Goal: Task Accomplishment & Management: Manage account settings

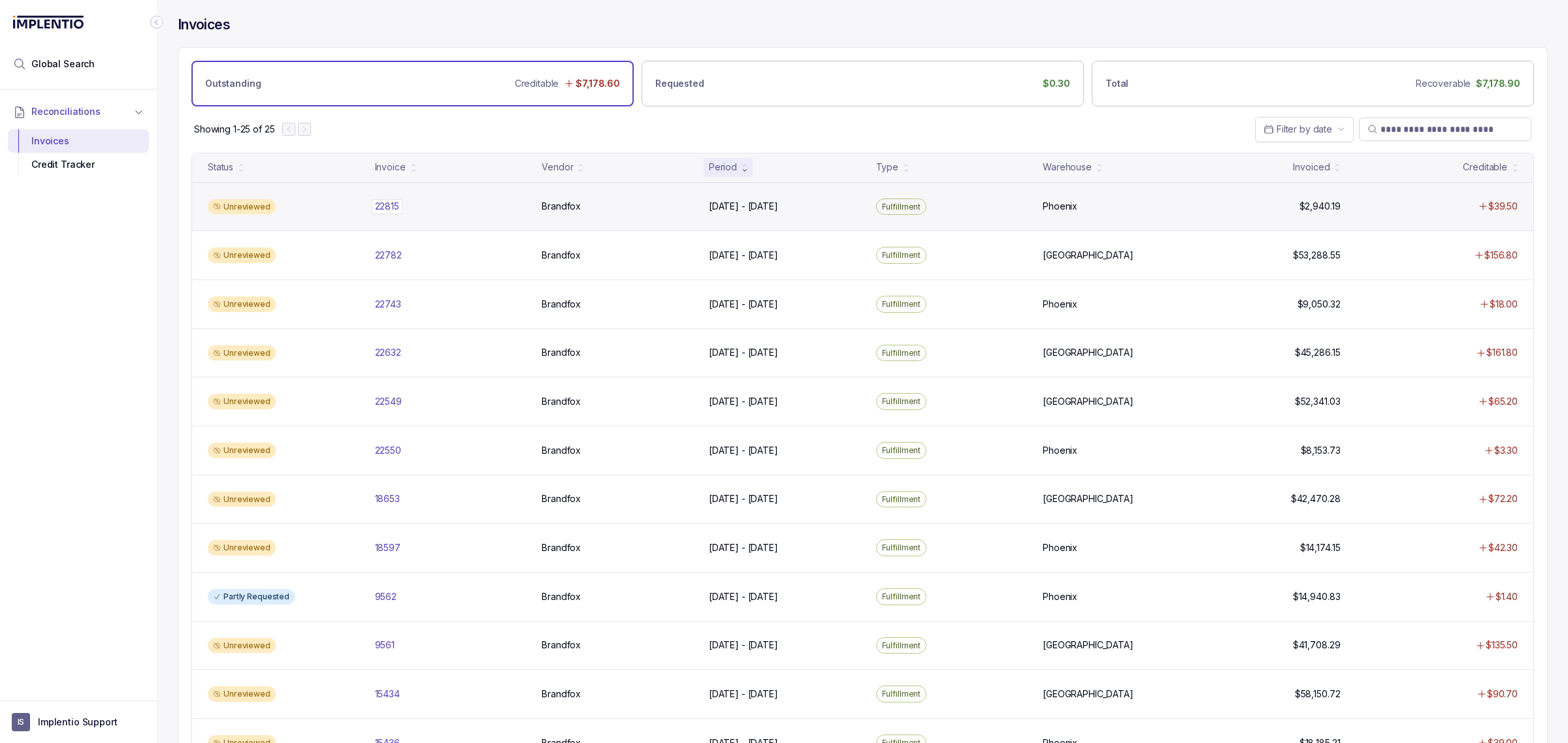
click at [395, 213] on p "22815" at bounding box center [387, 206] width 30 height 14
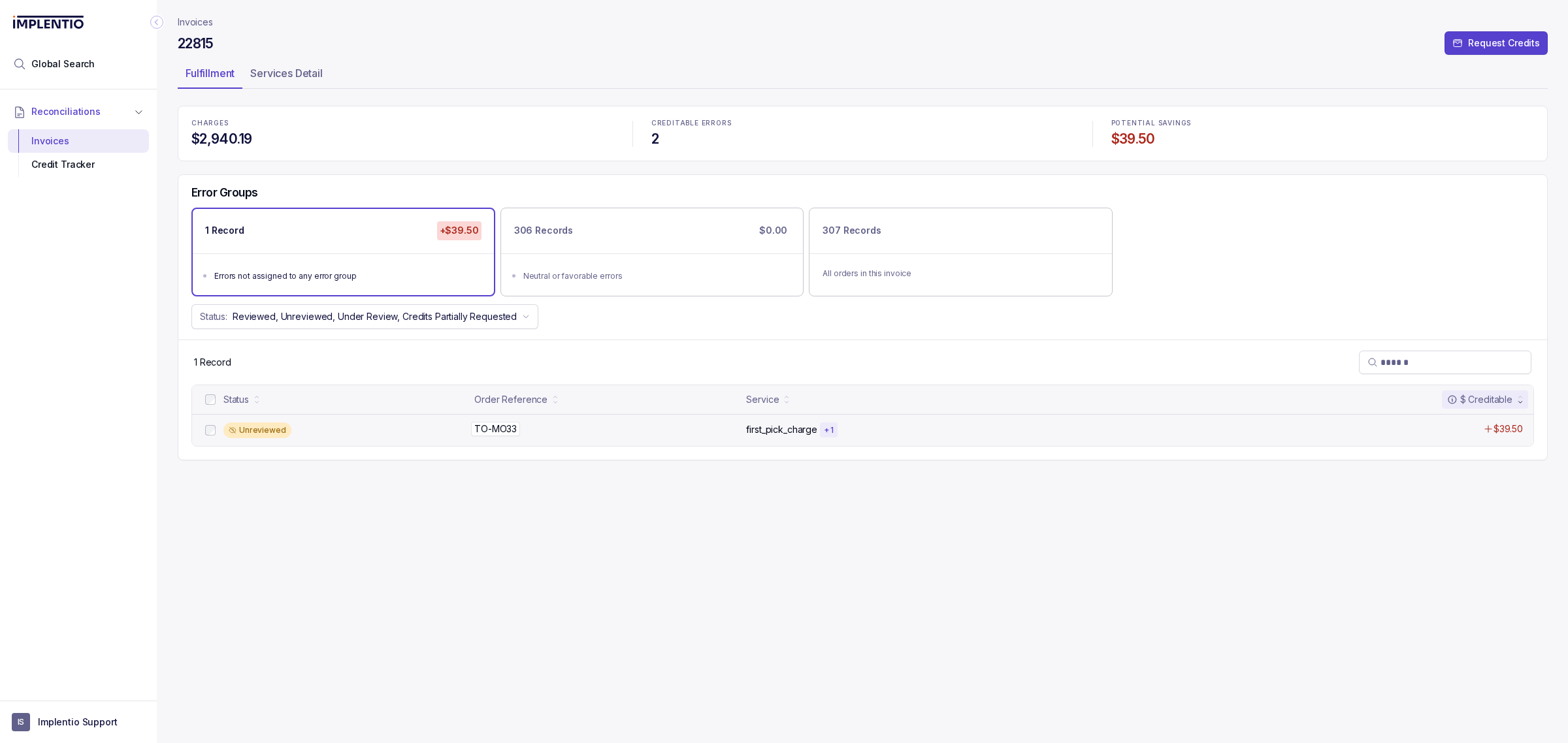
click at [481, 428] on p "TO-MO33" at bounding box center [495, 429] width 49 height 14
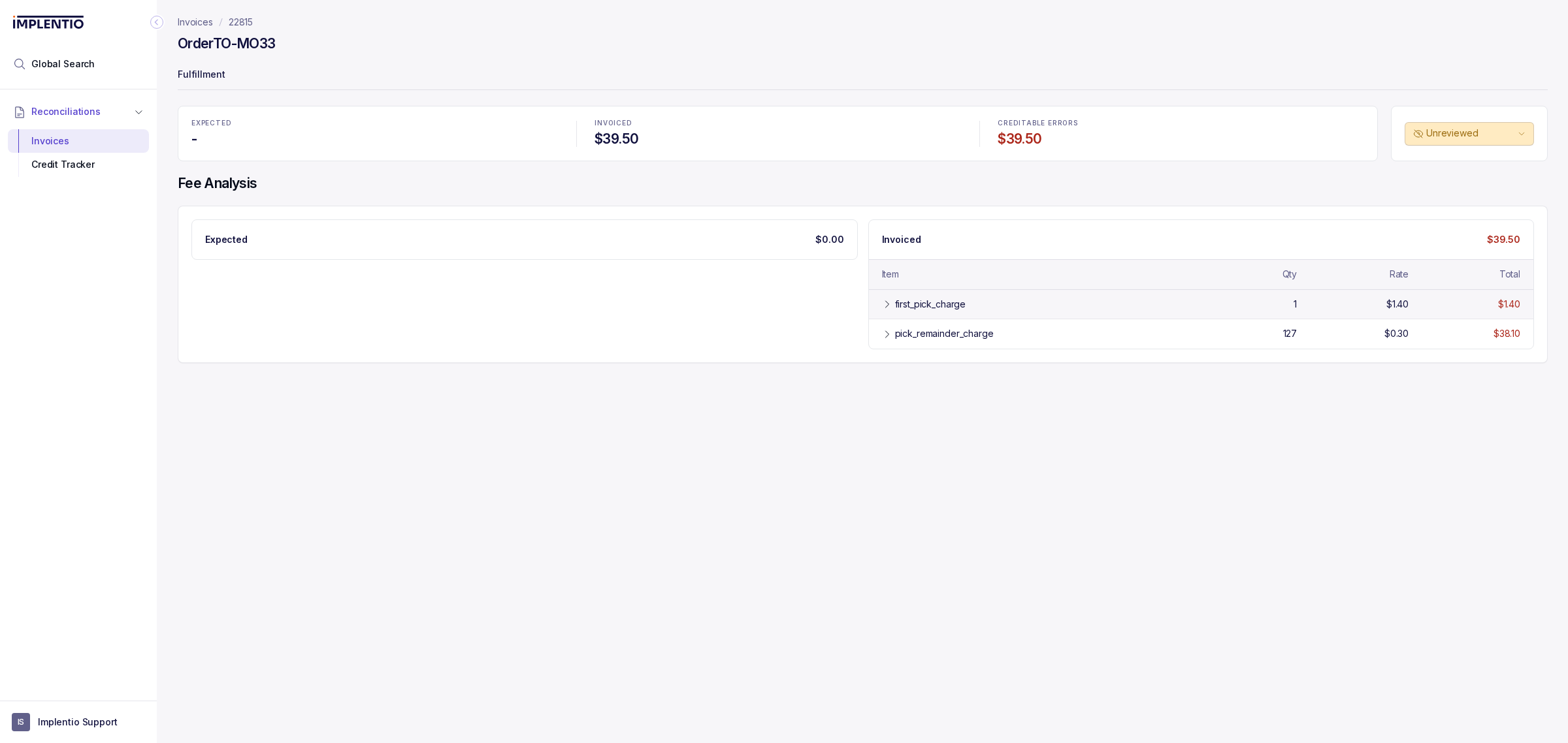
click at [926, 310] on div "first_pick_charge" at bounding box center [930, 304] width 71 height 13
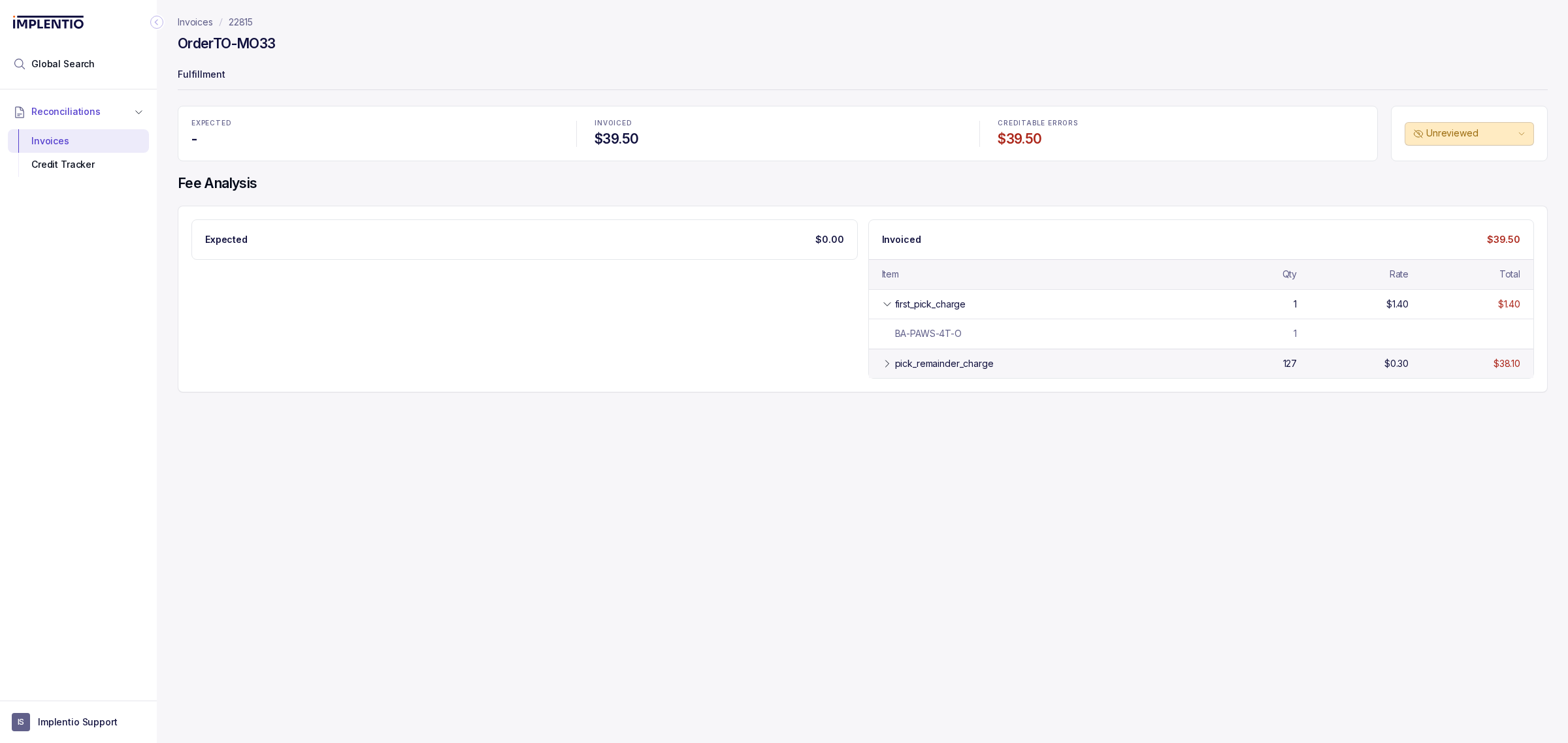
click at [929, 375] on div "pick_remainder_charge 127 $0.30 $38.10" at bounding box center [1201, 364] width 665 height 30
click at [44, 159] on div "Credit Tracker" at bounding box center [78, 164] width 120 height 24
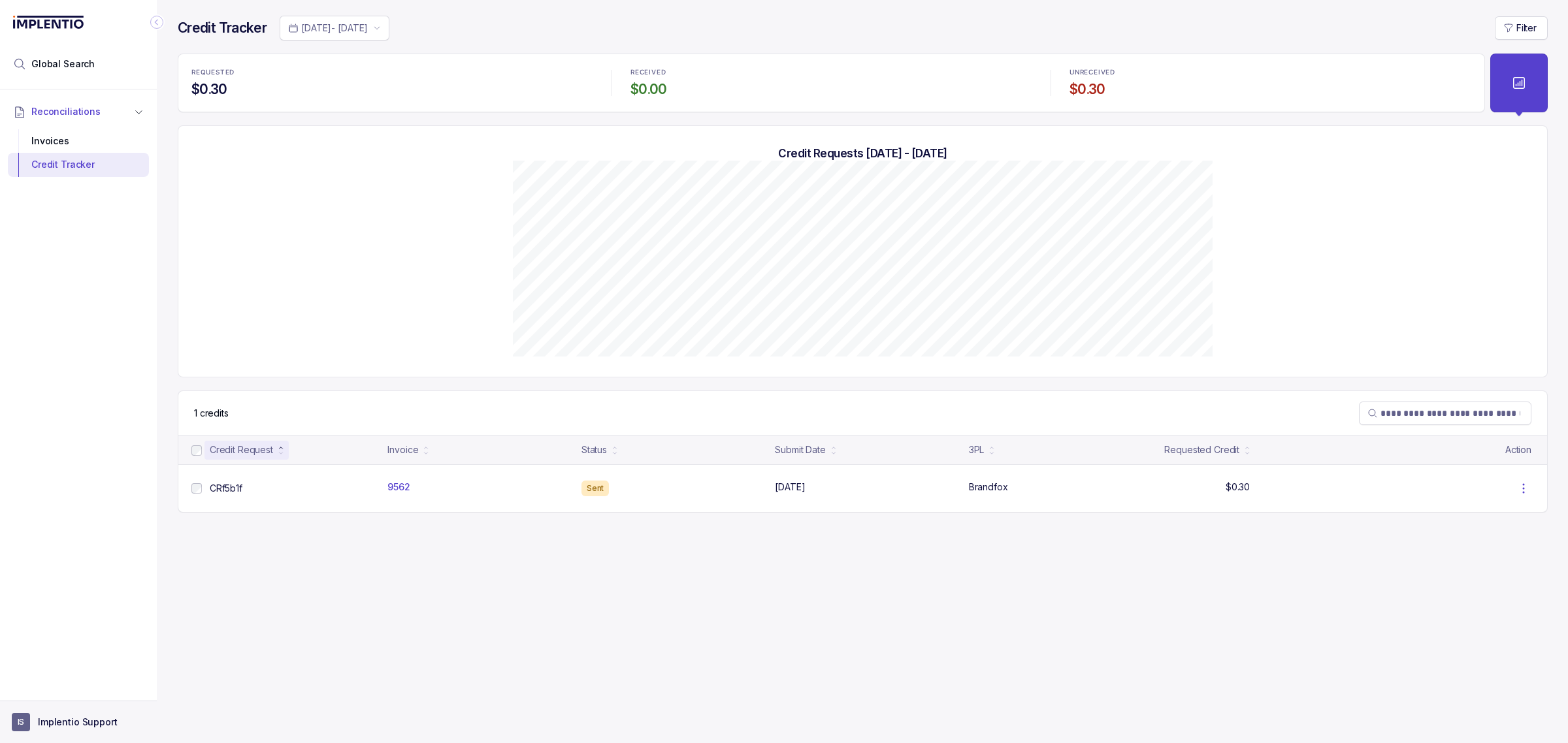
click at [50, 719] on p "Implentio Support" at bounding box center [78, 722] width 80 height 13
click at [53, 696] on p "Logout" at bounding box center [86, 694] width 109 height 13
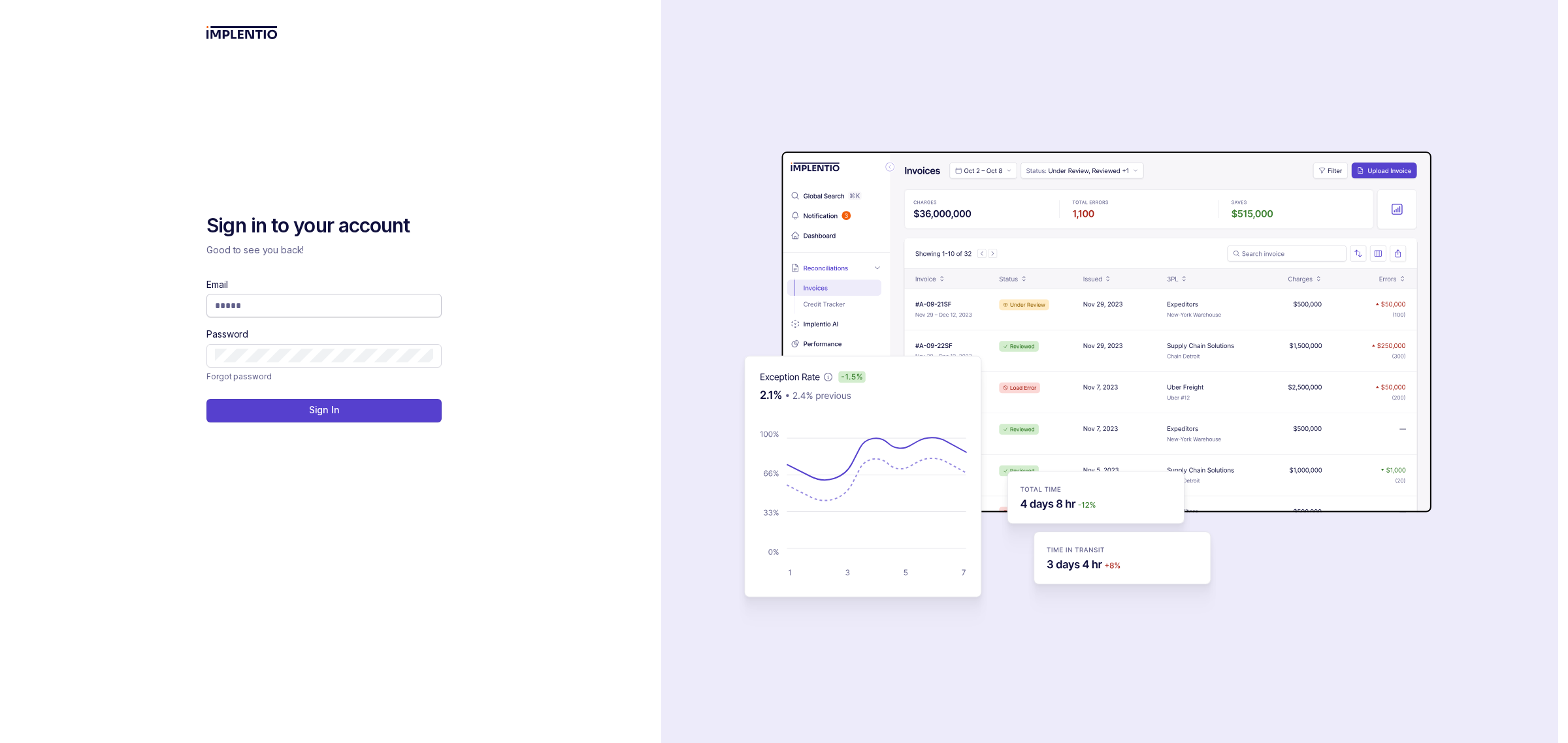
click at [240, 309] on input "Email" at bounding box center [323, 305] width 218 height 13
type input "**********"
